Goal: Transaction & Acquisition: Purchase product/service

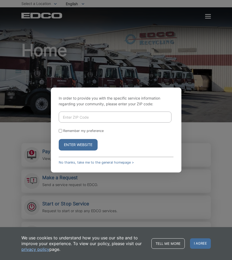
click at [204, 105] on div "In order to provide you with the specific service information regarding your co…" at bounding box center [116, 130] width 232 height 260
click at [63, 121] on input "Enter ZIP Code" at bounding box center [115, 116] width 113 height 11
type input "92064"
click at [80, 144] on button "Enter Website" at bounding box center [78, 144] width 39 height 11
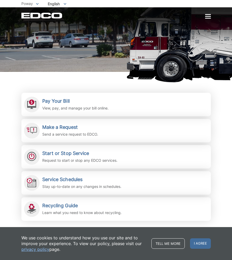
scroll to position [51, 0]
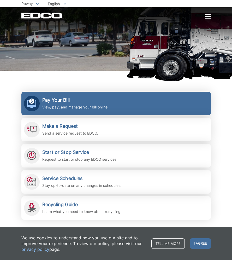
click at [80, 103] on h2 "Pay Your Bill" at bounding box center [75, 100] width 66 height 6
